Goal: Information Seeking & Learning: Understand process/instructions

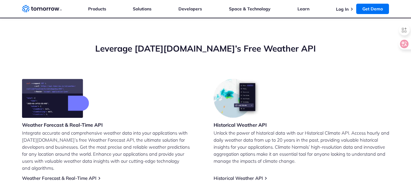
scroll to position [210, 0]
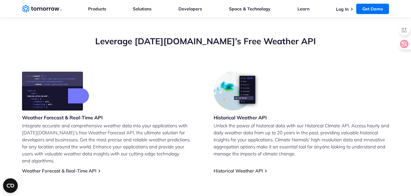
click at [62, 153] on p "Integrate accurate and comprehensive weather data into your applications with T…" at bounding box center [110, 143] width 176 height 42
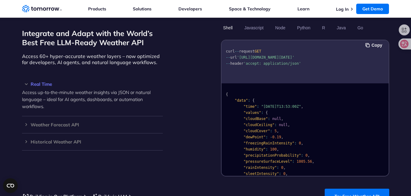
scroll to position [531, 0]
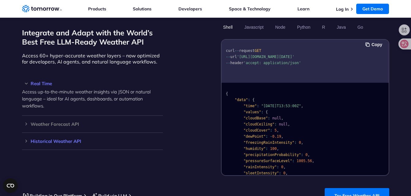
click at [60, 139] on h3 "Historical Weather API" at bounding box center [92, 141] width 141 height 5
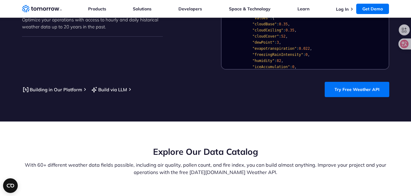
scroll to position [636, 0]
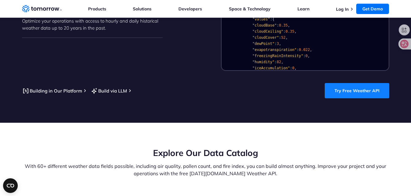
click at [360, 88] on link "Try Free Weather API" at bounding box center [357, 90] width 65 height 15
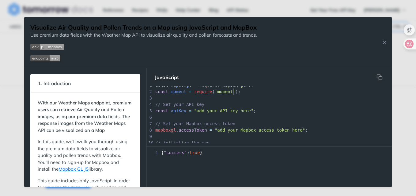
scroll to position [2, 0]
click at [240, 95] on pre "​" at bounding box center [291, 98] width 275 height 6
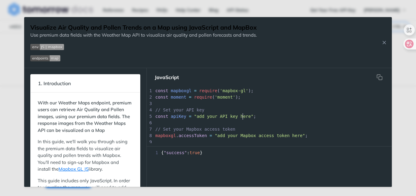
click at [242, 118] on span ""add your API key here"" at bounding box center [223, 116] width 59 height 5
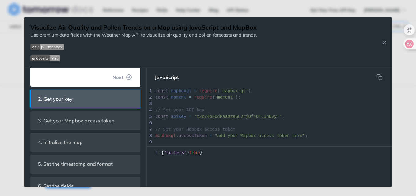
click at [92, 101] on header "2. Get your key" at bounding box center [85, 99] width 109 height 18
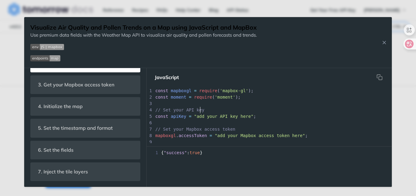
click at [213, 111] on pre "// Set your API key" at bounding box center [294, 110] width 281 height 6
type textarea "add your API key here"
drag, startPoint x: 242, startPoint y: 117, endPoint x: 194, endPoint y: 117, distance: 48.4
click at [194, 117] on span ""add your API key here"" at bounding box center [223, 116] width 59 height 5
paste textarea
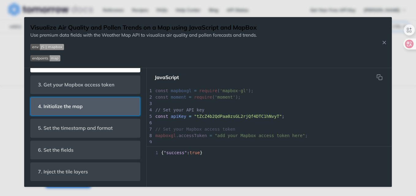
click at [101, 102] on header "4. Initialize the map" at bounding box center [85, 107] width 109 height 18
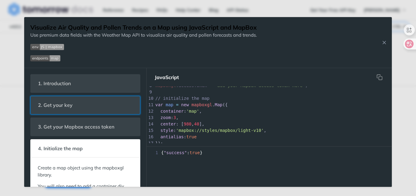
click at [101, 102] on header "2. Get your key" at bounding box center [85, 105] width 109 height 18
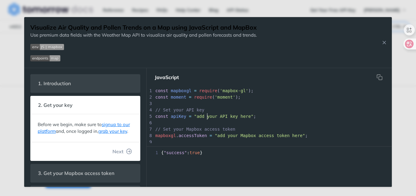
click at [207, 116] on span ""add your API key here"" at bounding box center [223, 116] width 59 height 5
type textarea "your"
click at [207, 116] on span ""add your API key here"" at bounding box center [223, 116] width 59 height 5
type textarea "add your API key here"
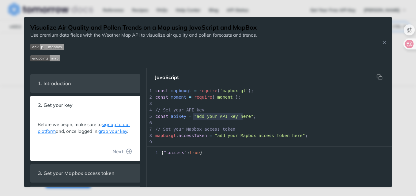
drag, startPoint x: 193, startPoint y: 116, endPoint x: 242, endPoint y: 118, distance: 49.0
click at [242, 118] on span ""add your API key here"" at bounding box center [223, 116] width 59 height 5
paste textarea
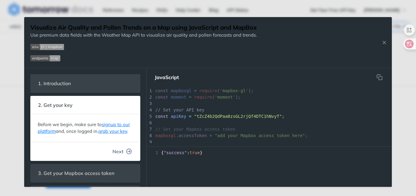
click at [121, 156] on button "Next" at bounding box center [121, 152] width 29 height 12
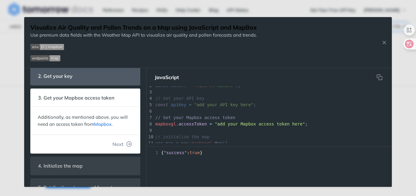
click at [107, 122] on link "Mapbox" at bounding box center [102, 125] width 17 height 6
